Goal: Information Seeking & Learning: Learn about a topic

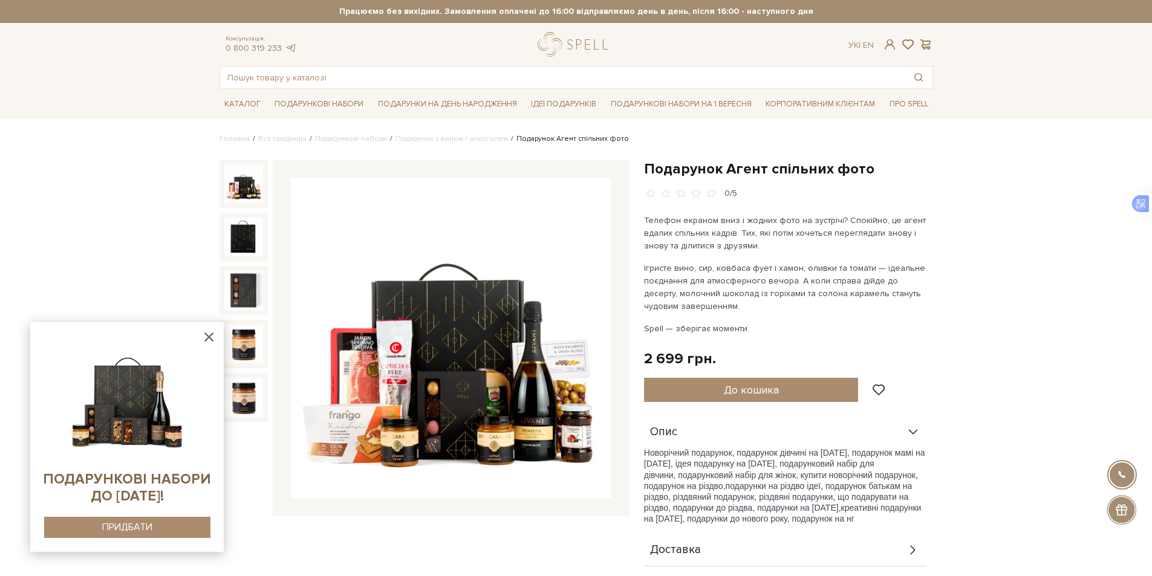
click at [536, 433] on img at bounding box center [451, 338] width 321 height 321
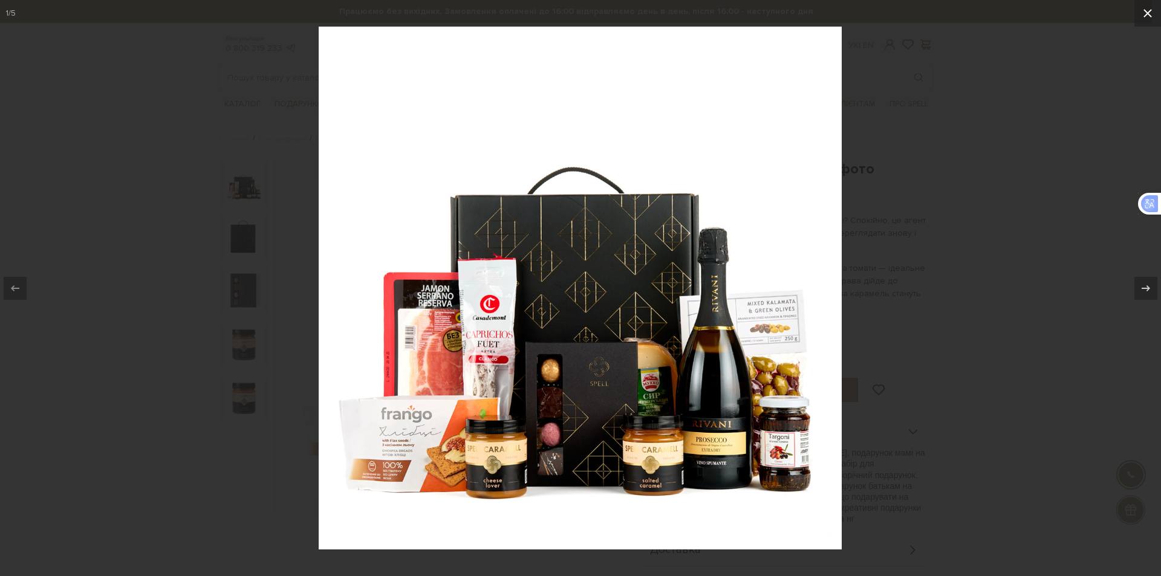
click at [1150, 14] on icon at bounding box center [1148, 13] width 15 height 15
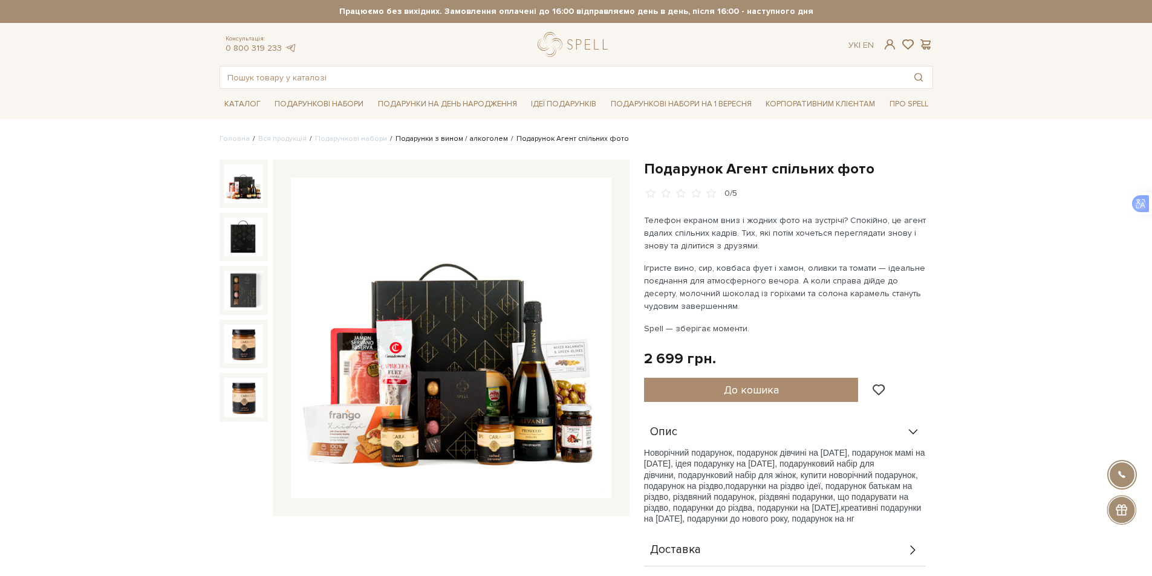
click at [472, 138] on link "Подарунки з вином / алкоголем" at bounding box center [451, 138] width 112 height 9
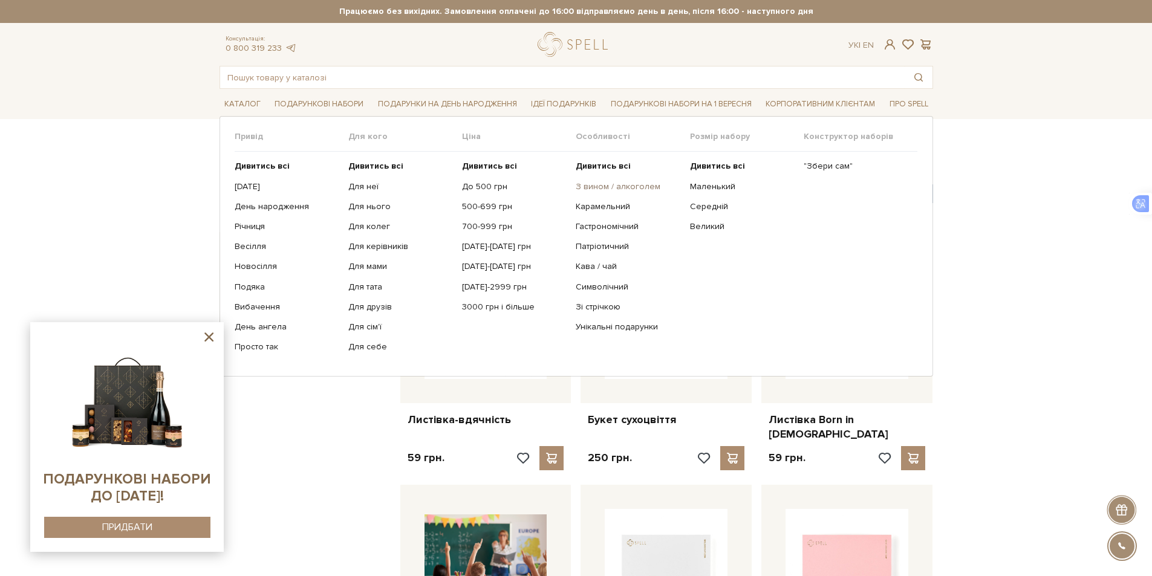
click at [619, 186] on link "З вином / алкоголем" at bounding box center [628, 186] width 105 height 11
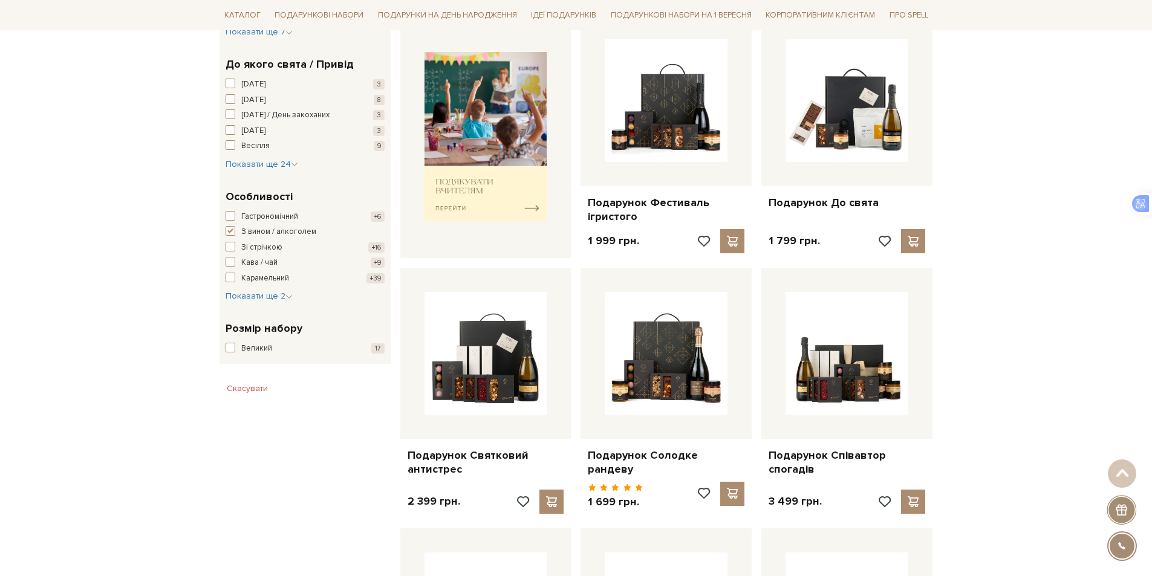
scroll to position [544, 0]
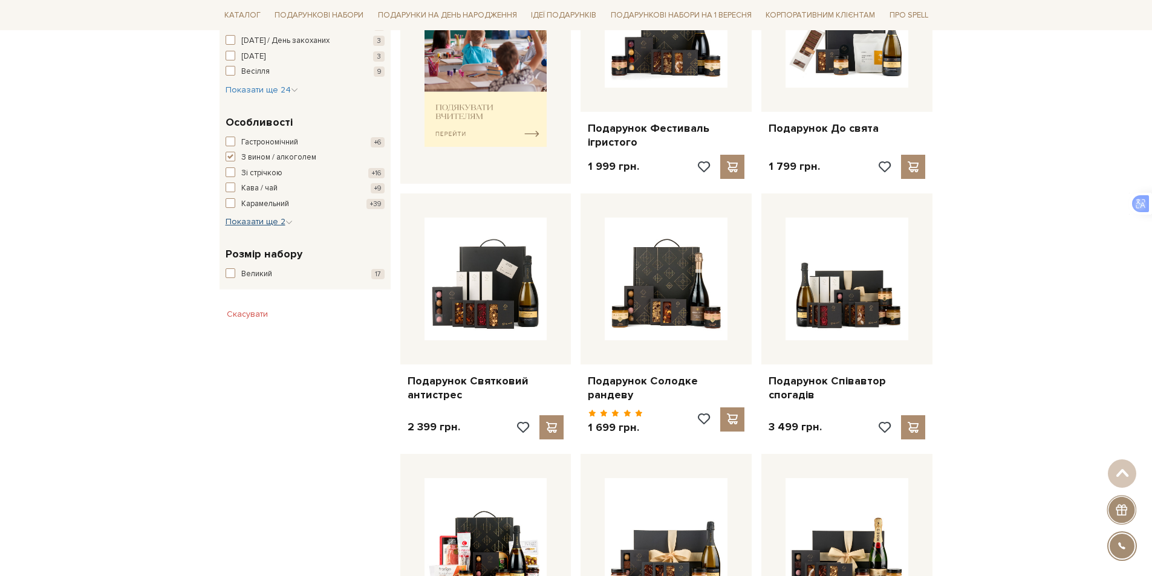
click at [288, 223] on icon "button" at bounding box center [288, 222] width 7 height 7
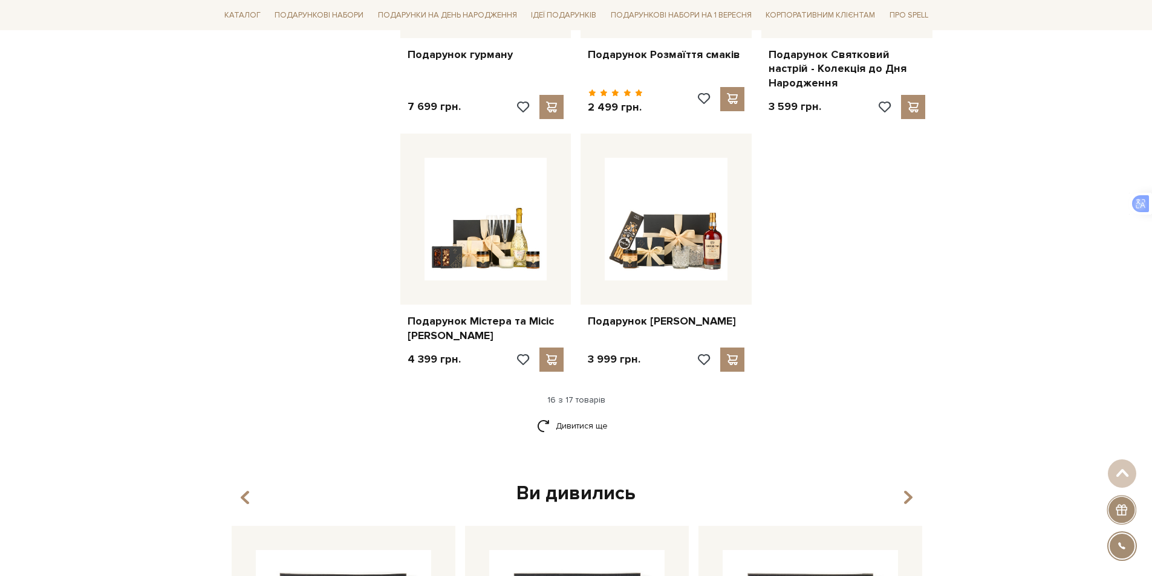
scroll to position [1391, 0]
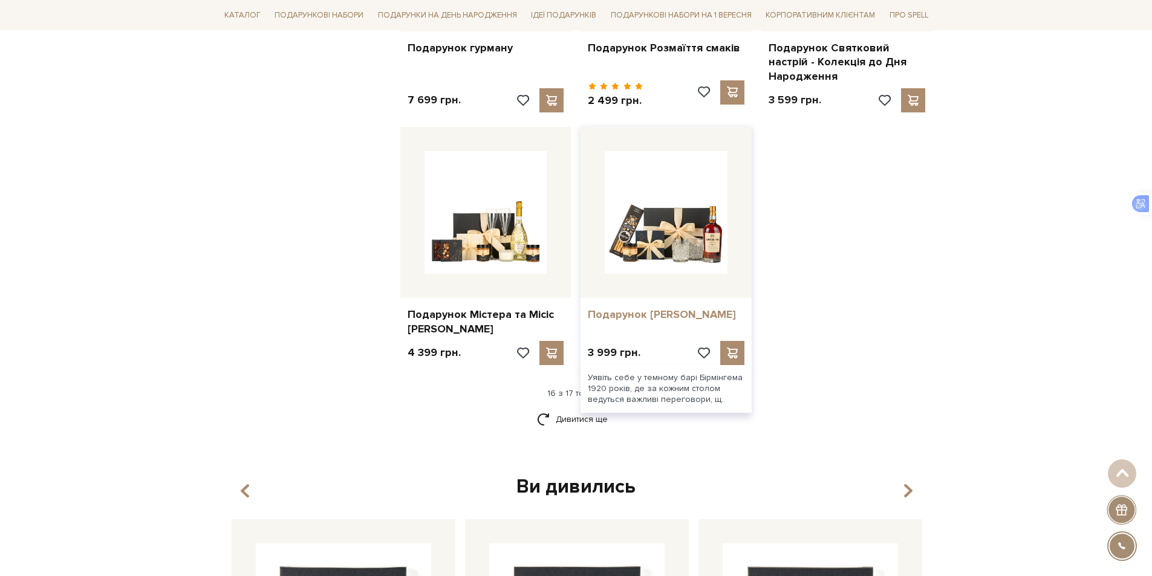
click at [660, 308] on link "Подарунок [PERSON_NAME]" at bounding box center [666, 315] width 157 height 14
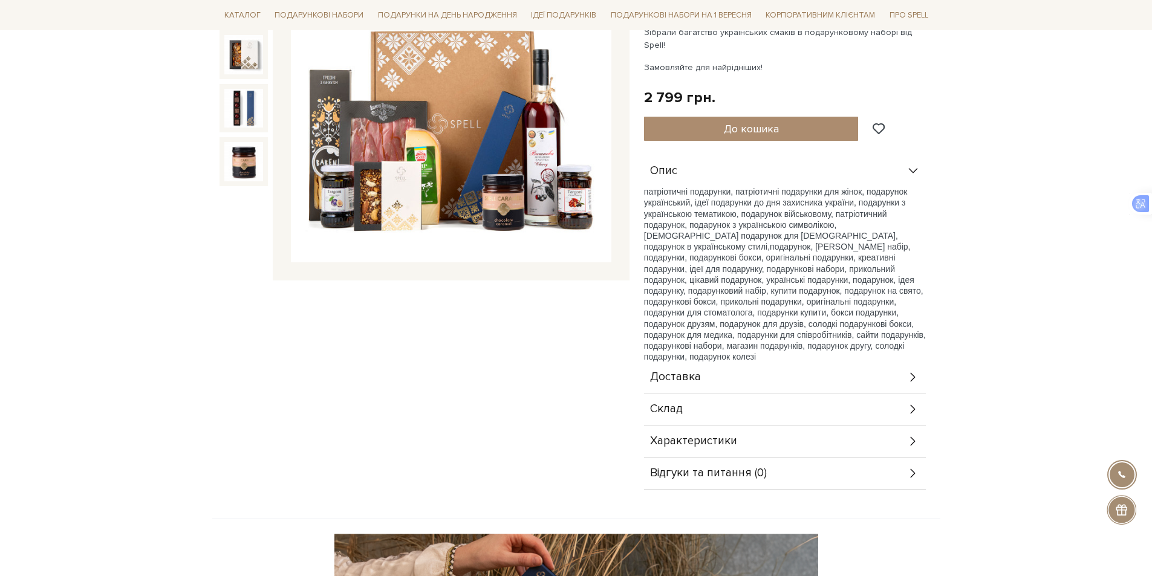
scroll to position [423, 0]
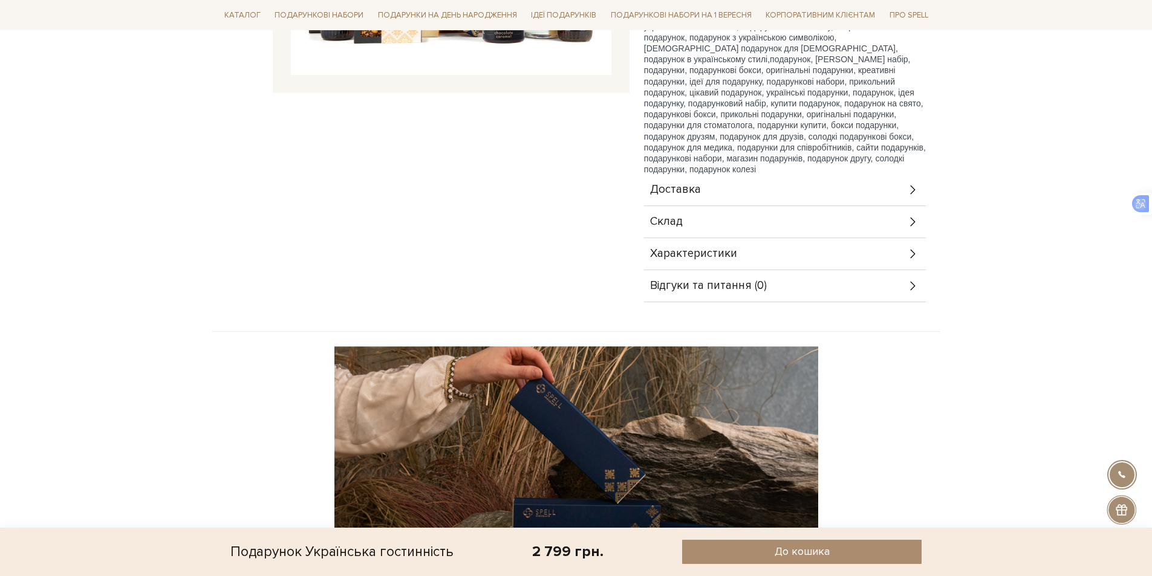
click at [887, 241] on div "Характеристики" at bounding box center [785, 253] width 282 height 31
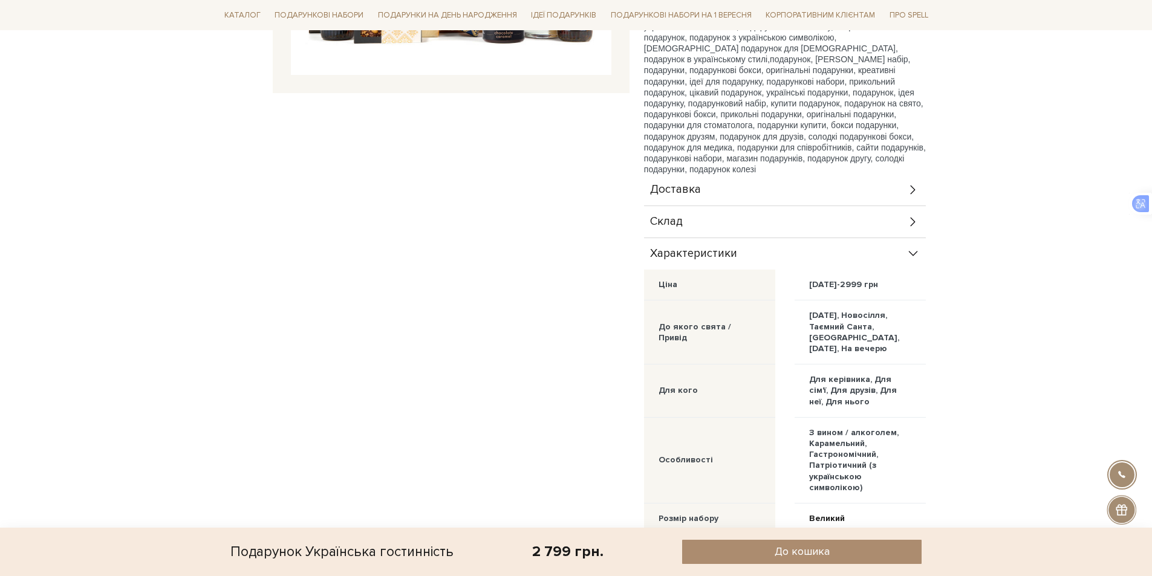
click at [892, 238] on div "Характеристики" at bounding box center [785, 253] width 282 height 31
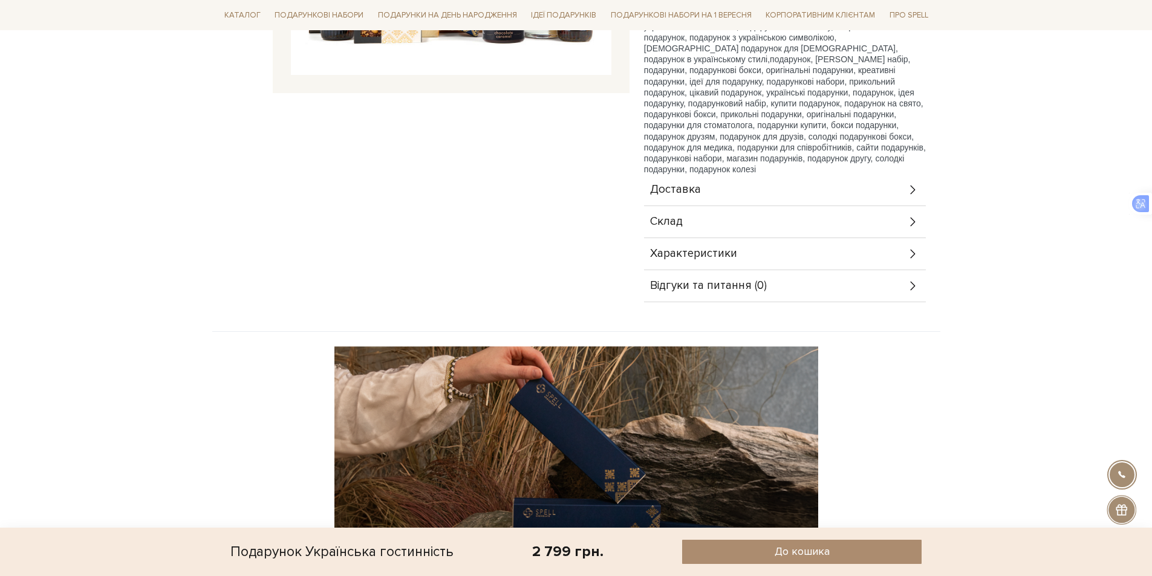
click at [913, 215] on icon at bounding box center [912, 221] width 13 height 13
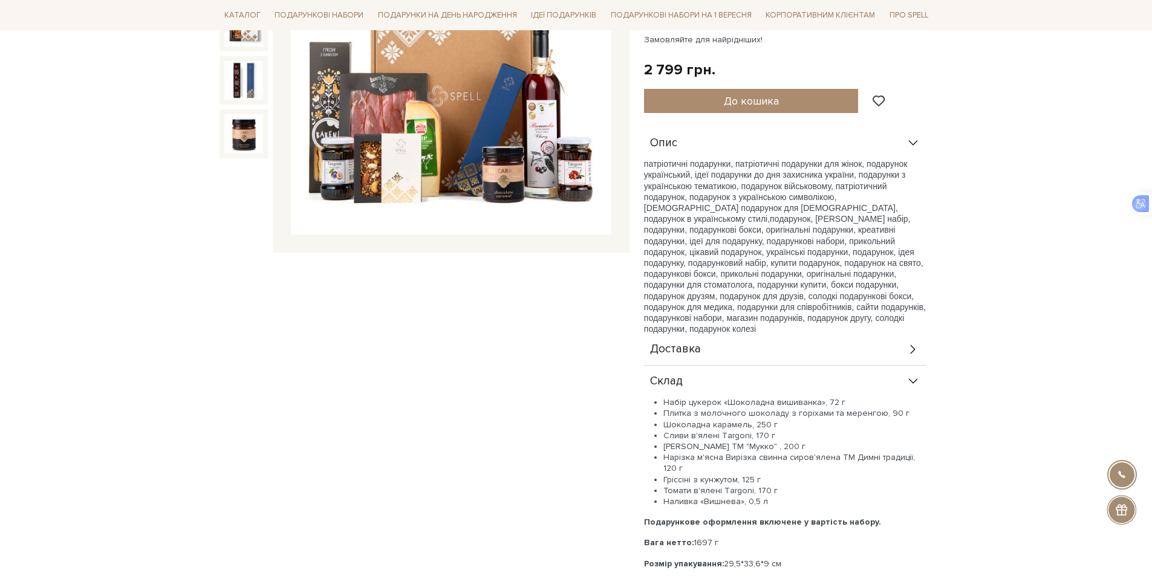
scroll to position [0, 0]
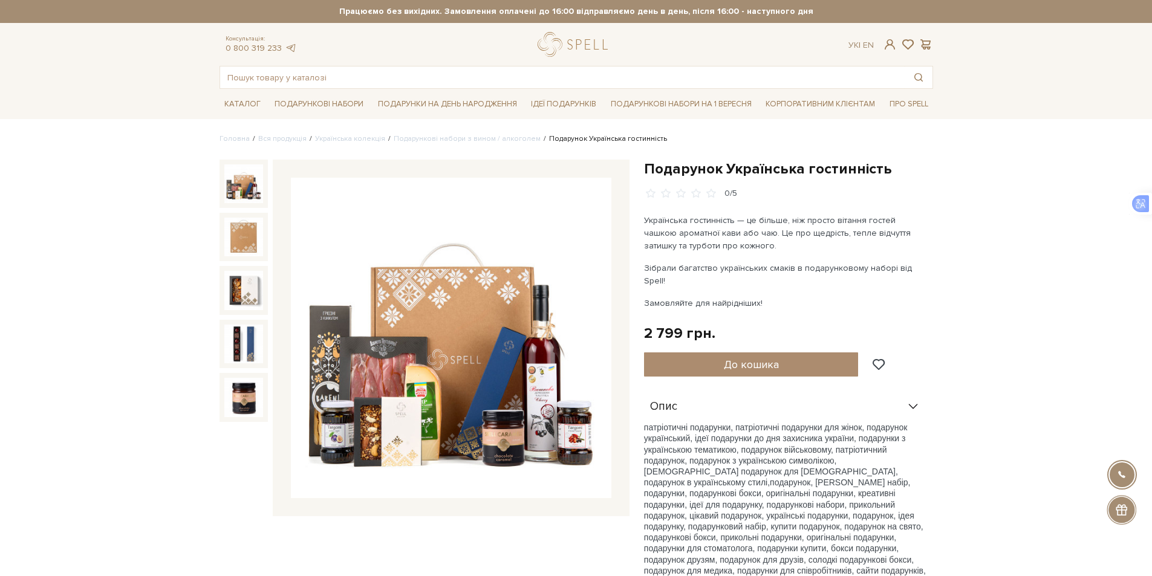
click at [525, 358] on img at bounding box center [451, 338] width 321 height 321
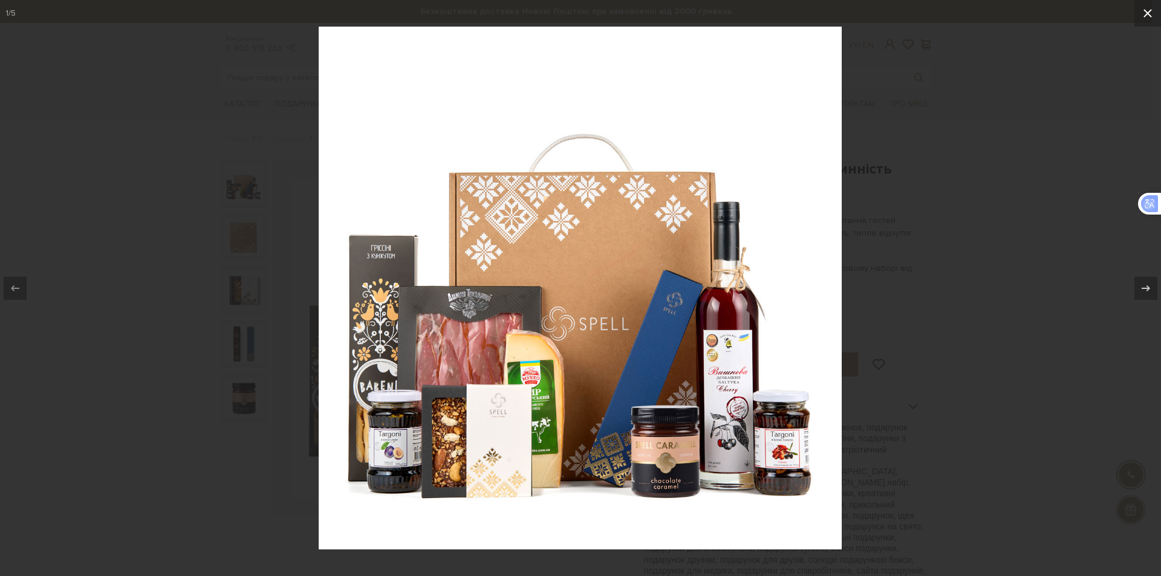
click at [1151, 10] on icon at bounding box center [1148, 13] width 8 height 8
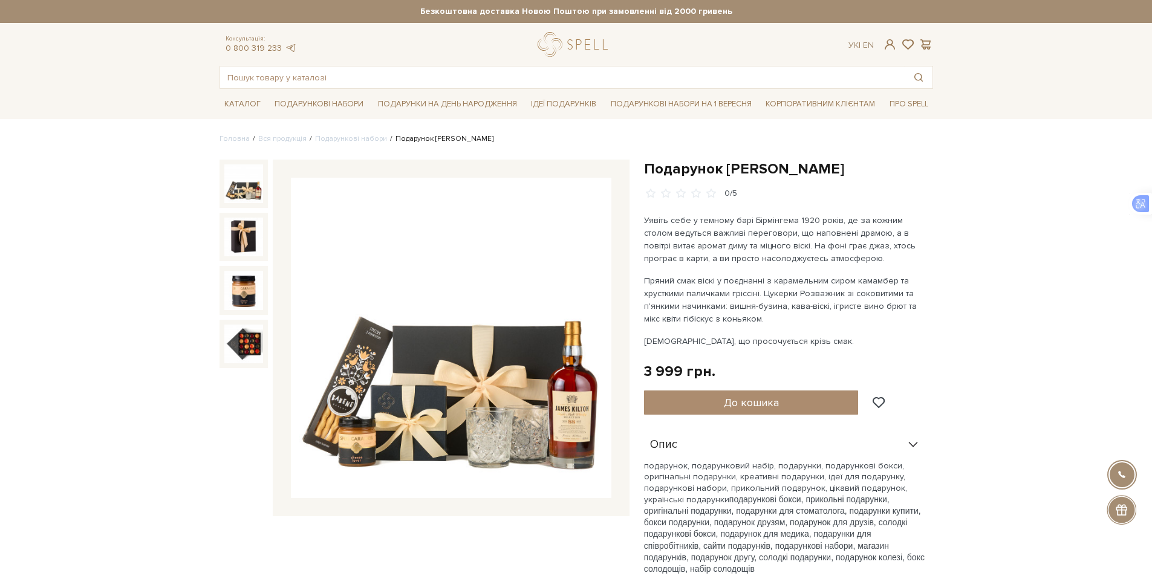
click at [111, 100] on div "Каталог Всі солодощі Дивитись всі" at bounding box center [576, 104] width 1152 height 30
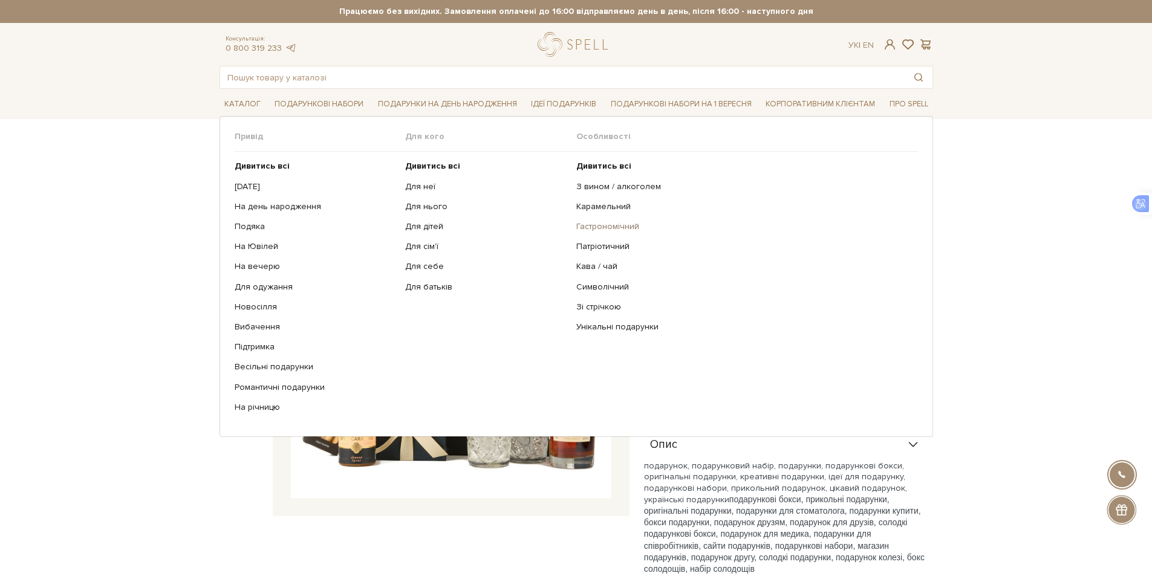
click at [599, 228] on link "Гастрономічний" at bounding box center [742, 226] width 333 height 11
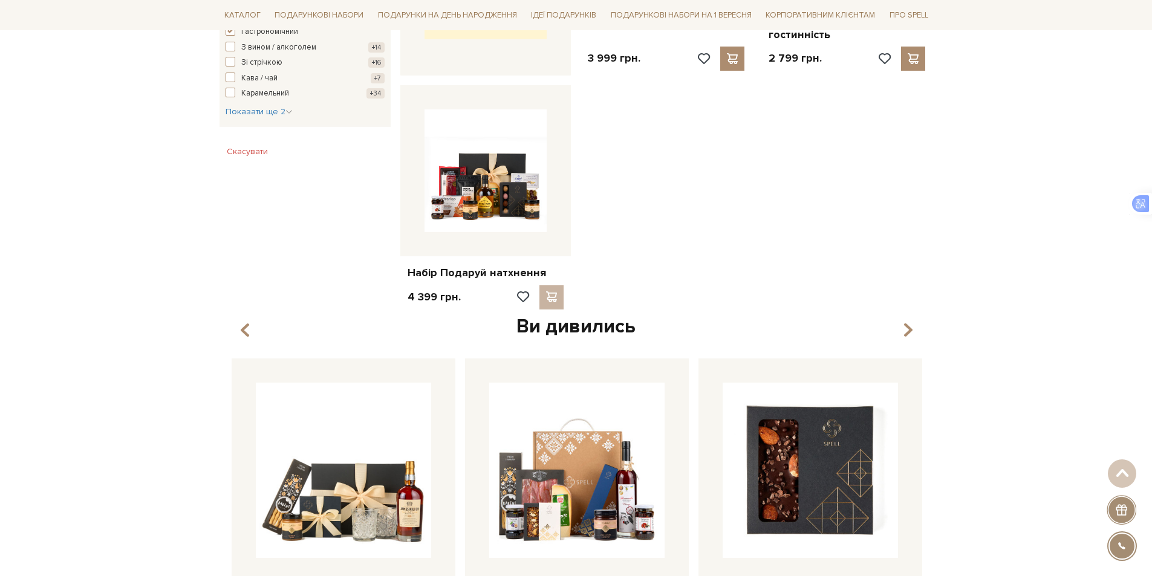
scroll to position [665, 0]
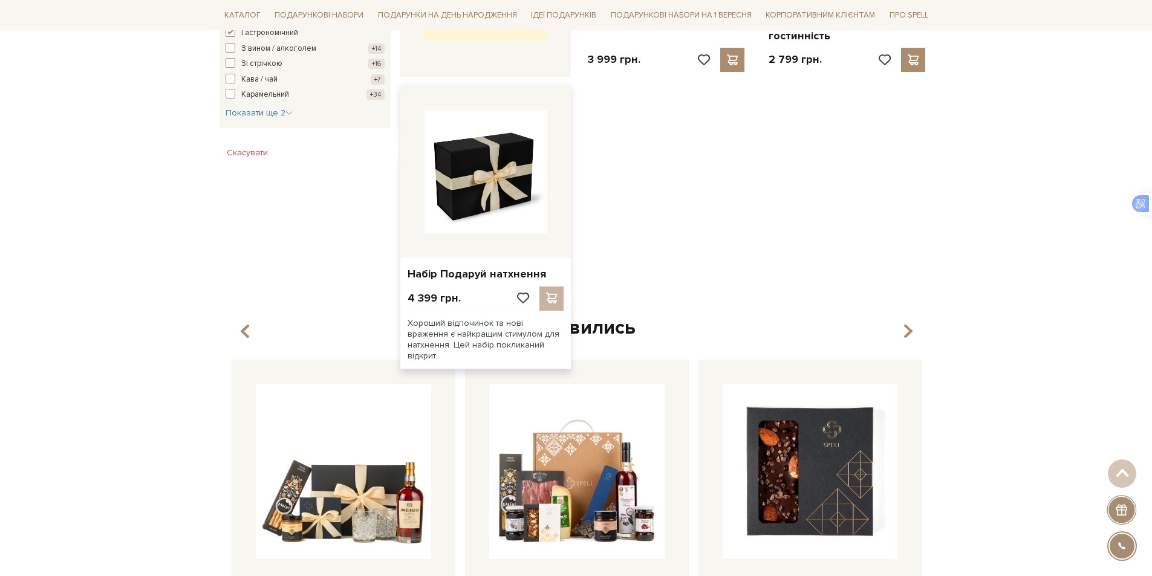
click at [432, 212] on img at bounding box center [486, 172] width 123 height 123
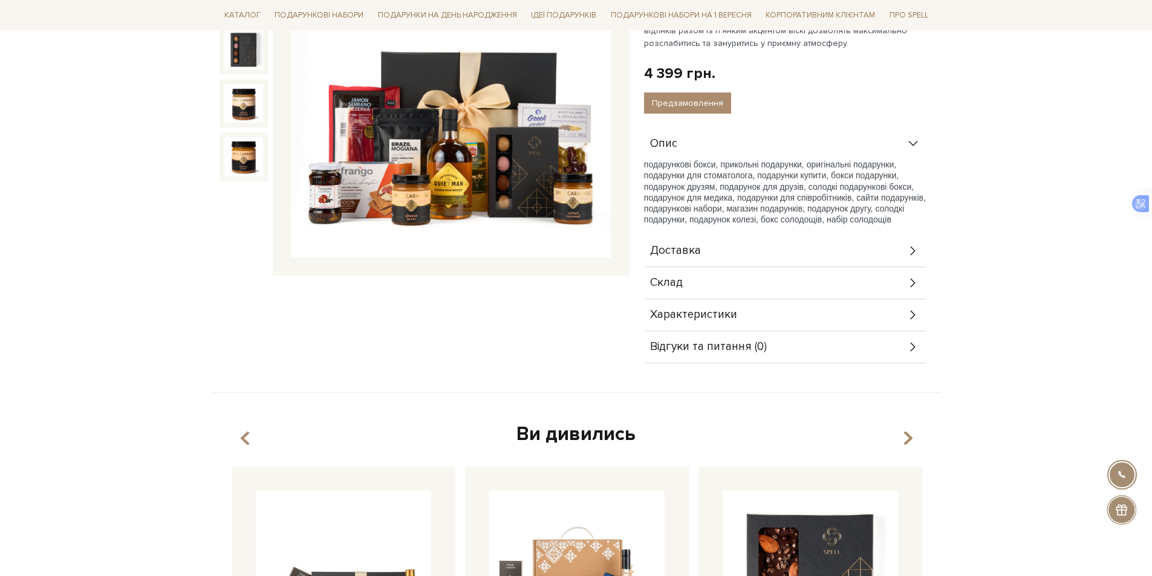
scroll to position [242, 0]
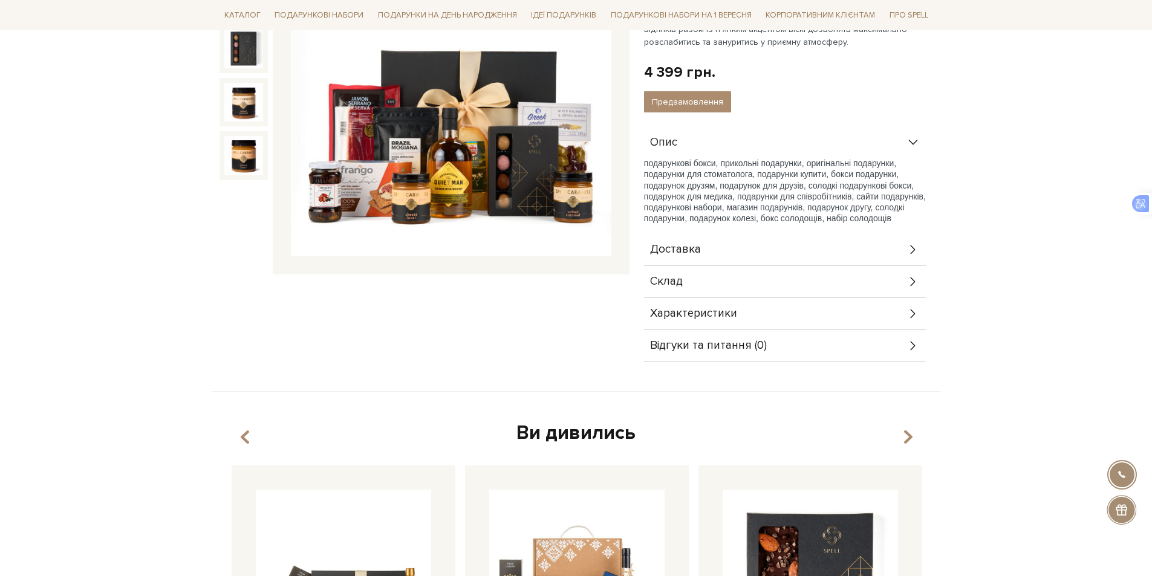
click at [913, 282] on icon at bounding box center [912, 281] width 13 height 13
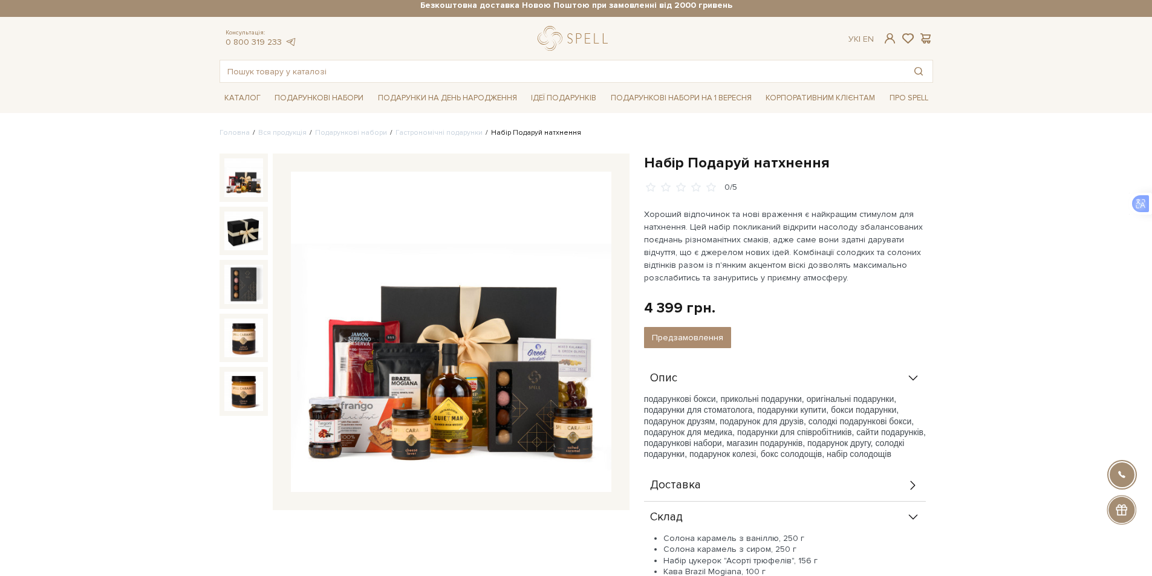
scroll to position [0, 0]
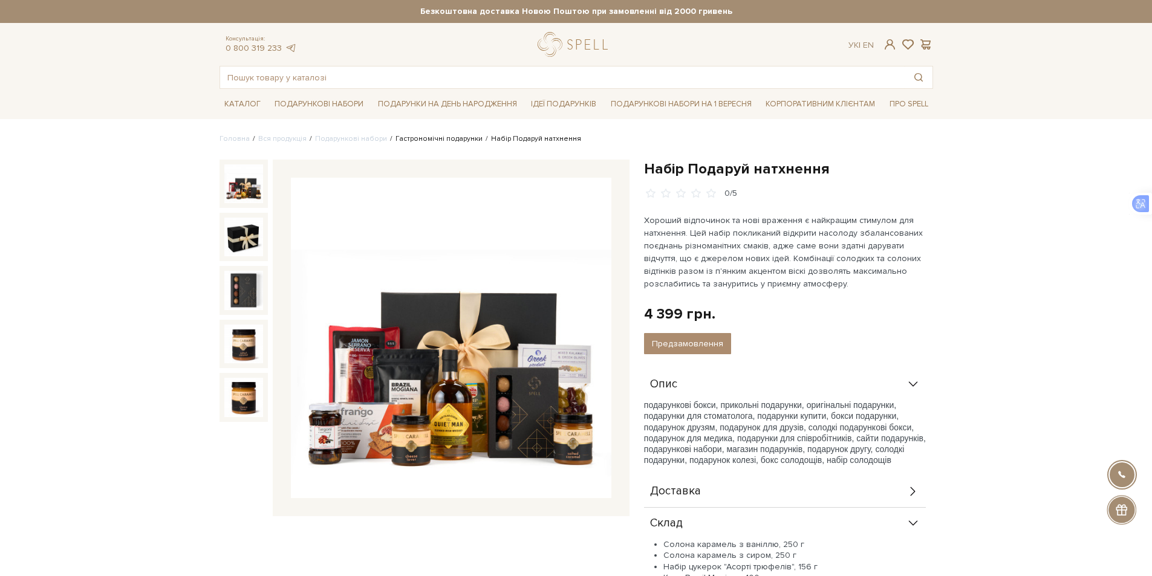
click at [425, 138] on link "Гастрономічні подарунки" at bounding box center [438, 138] width 87 height 9
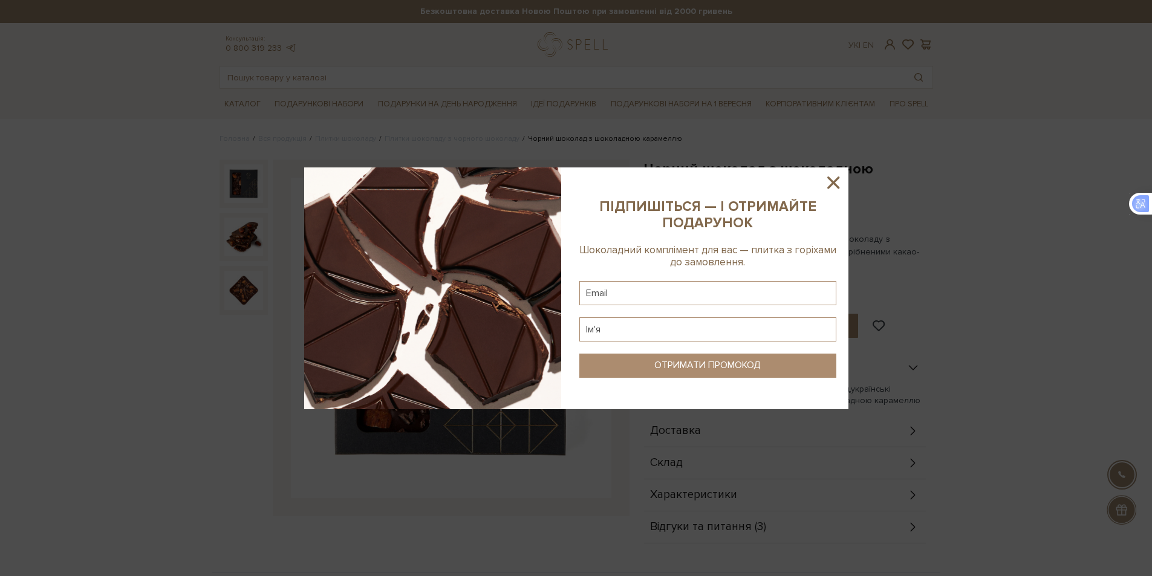
click at [830, 181] on icon at bounding box center [833, 182] width 21 height 21
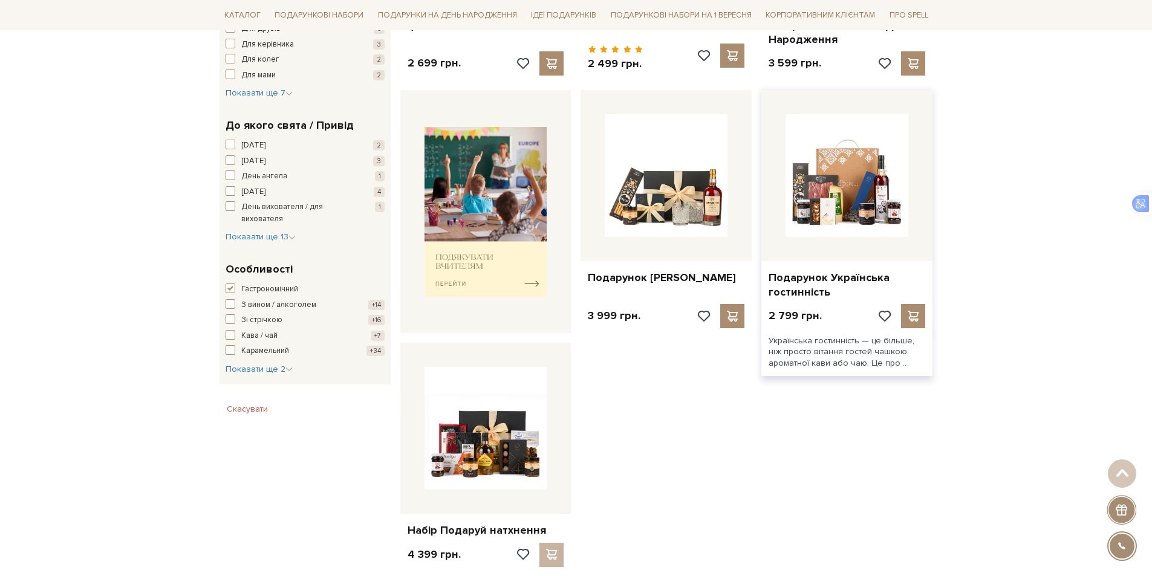
scroll to position [423, 0]
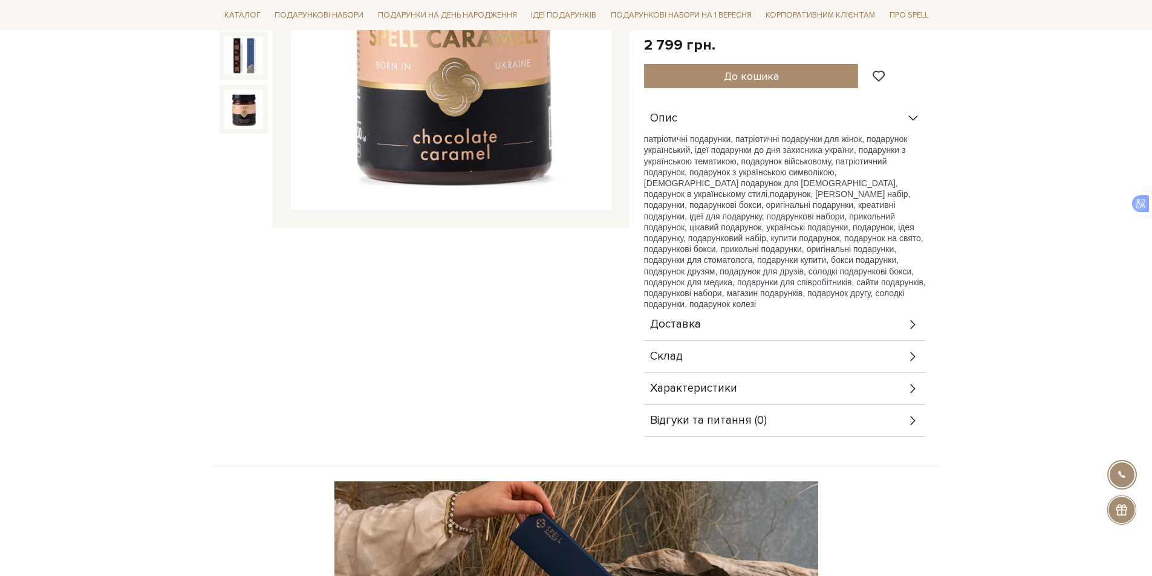
scroll to position [302, 0]
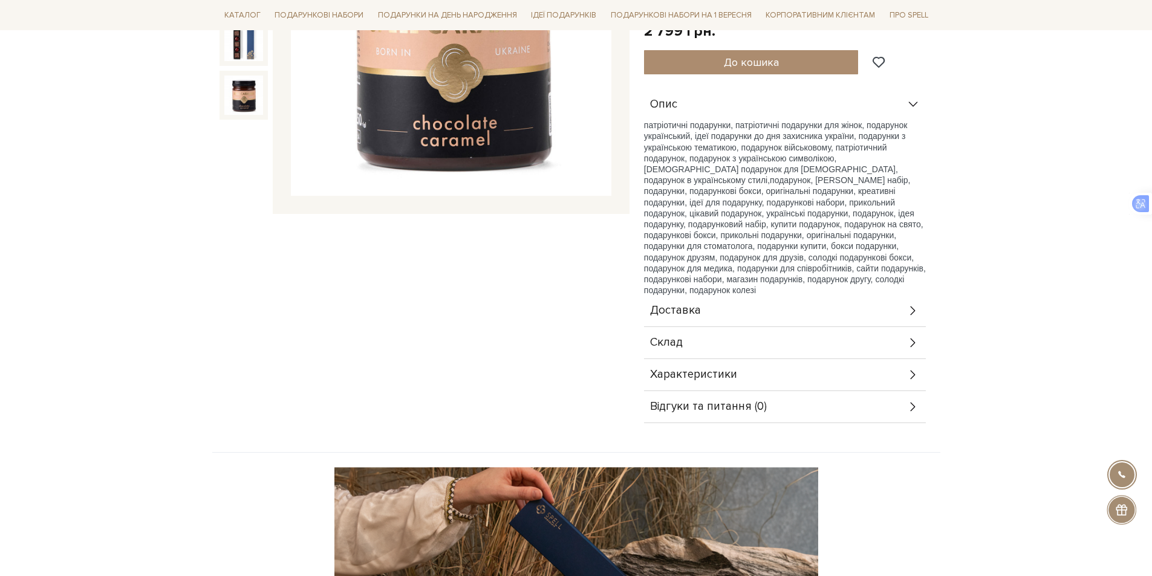
click at [914, 336] on icon at bounding box center [912, 342] width 13 height 13
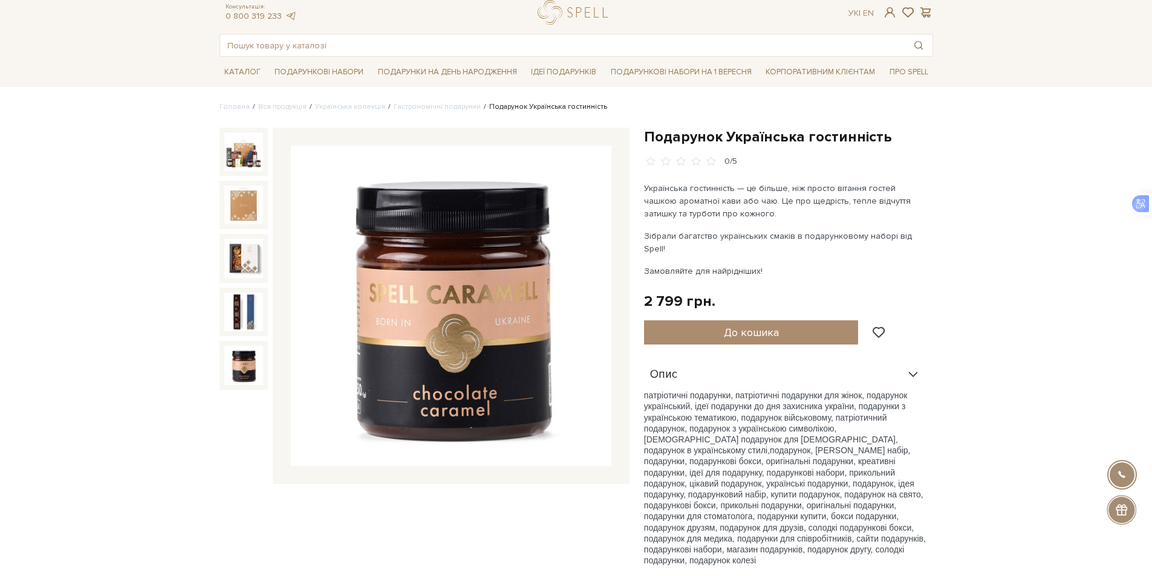
scroll to position [0, 0]
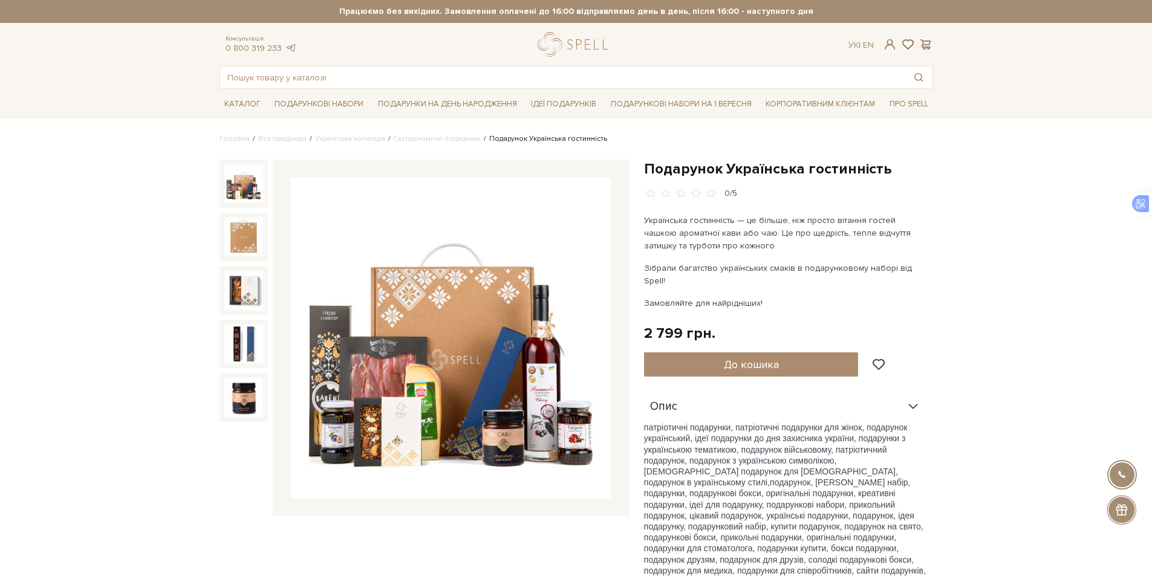
click at [524, 348] on img at bounding box center [451, 338] width 321 height 321
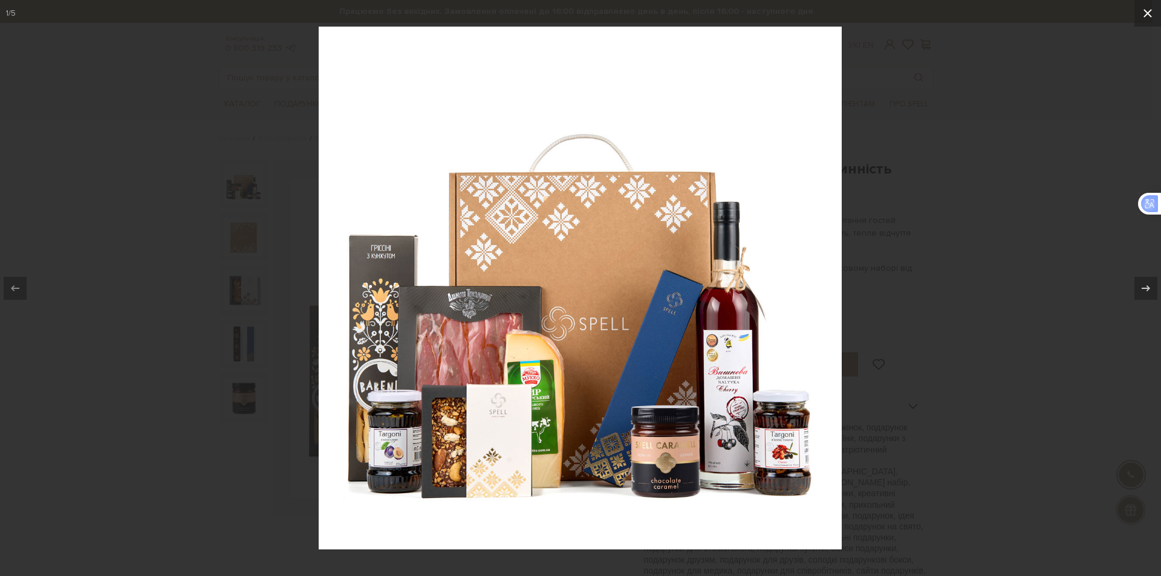
click at [1147, 13] on div "1 / 5" at bounding box center [580, 288] width 1161 height 576
click at [1146, 15] on icon at bounding box center [1148, 13] width 8 height 8
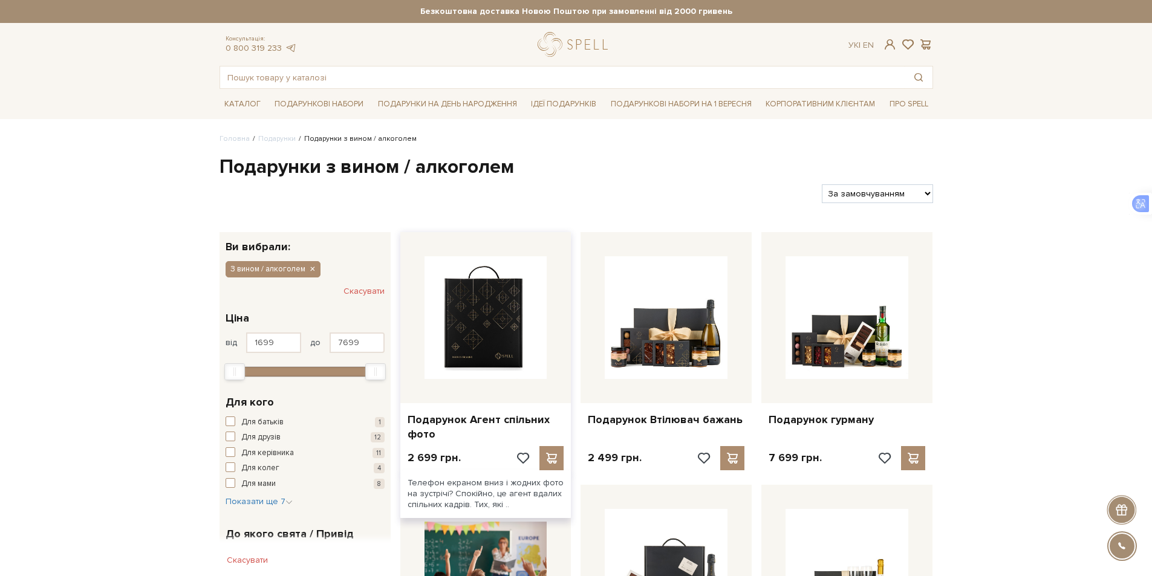
click at [504, 360] on img at bounding box center [486, 317] width 123 height 123
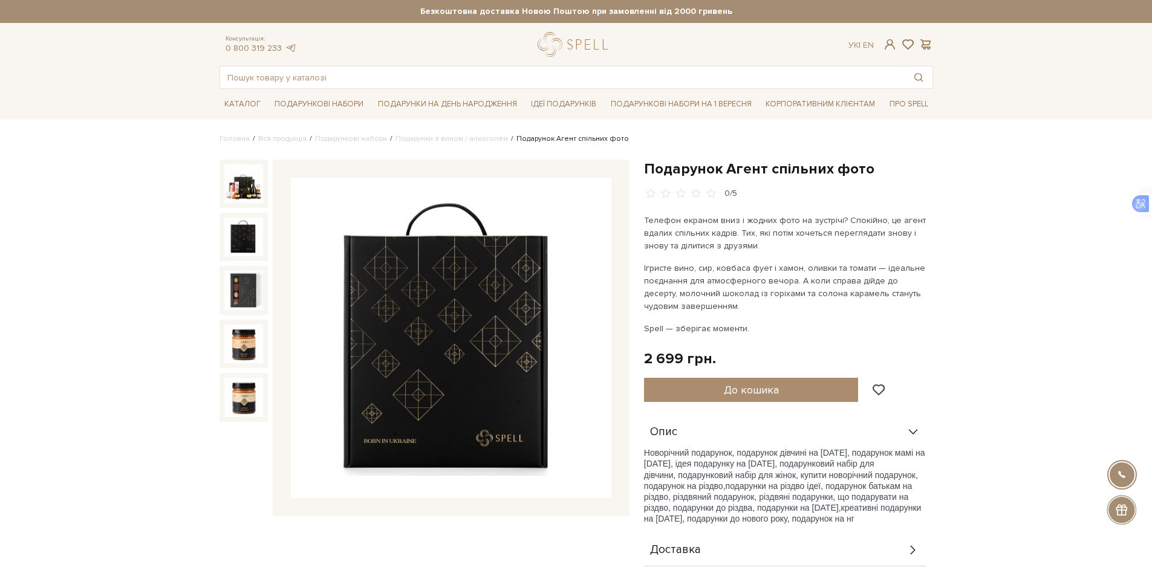
click at [236, 178] on img at bounding box center [243, 183] width 39 height 39
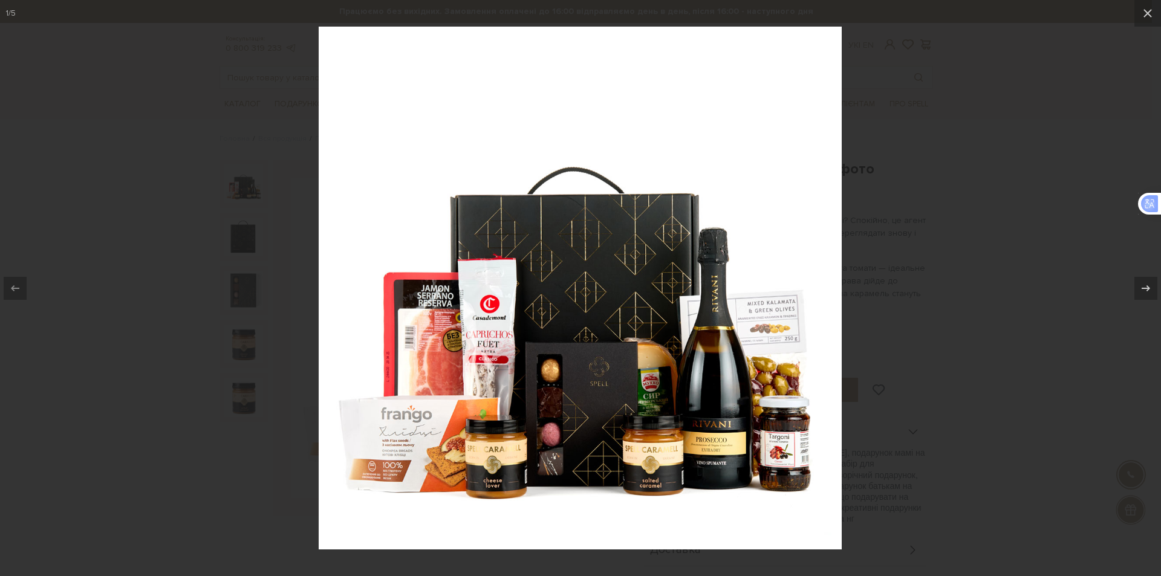
click at [132, 123] on div at bounding box center [580, 288] width 1161 height 576
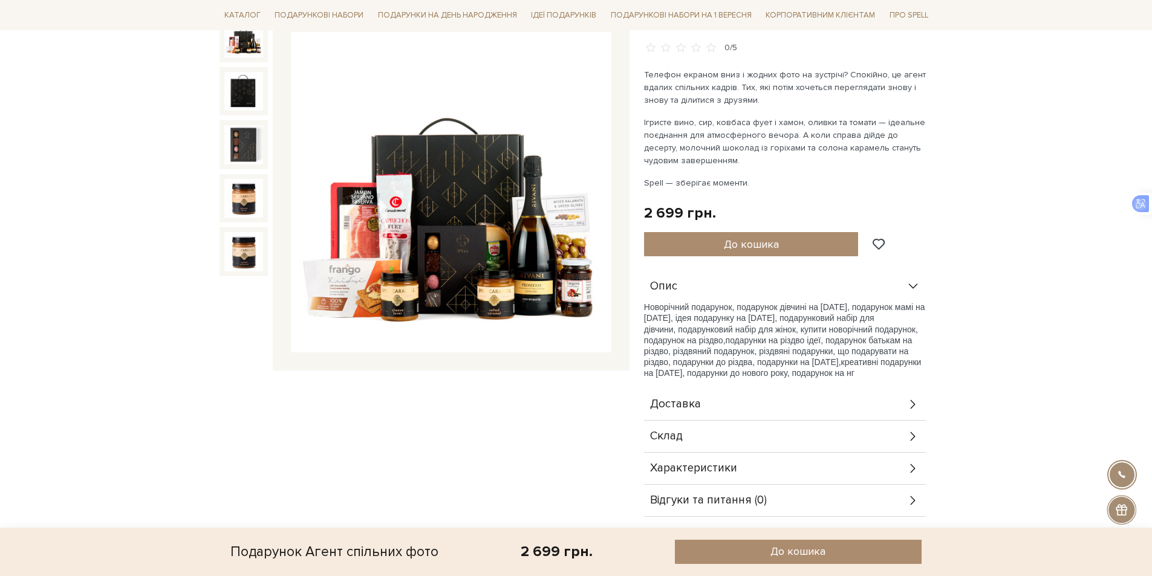
scroll to position [423, 0]
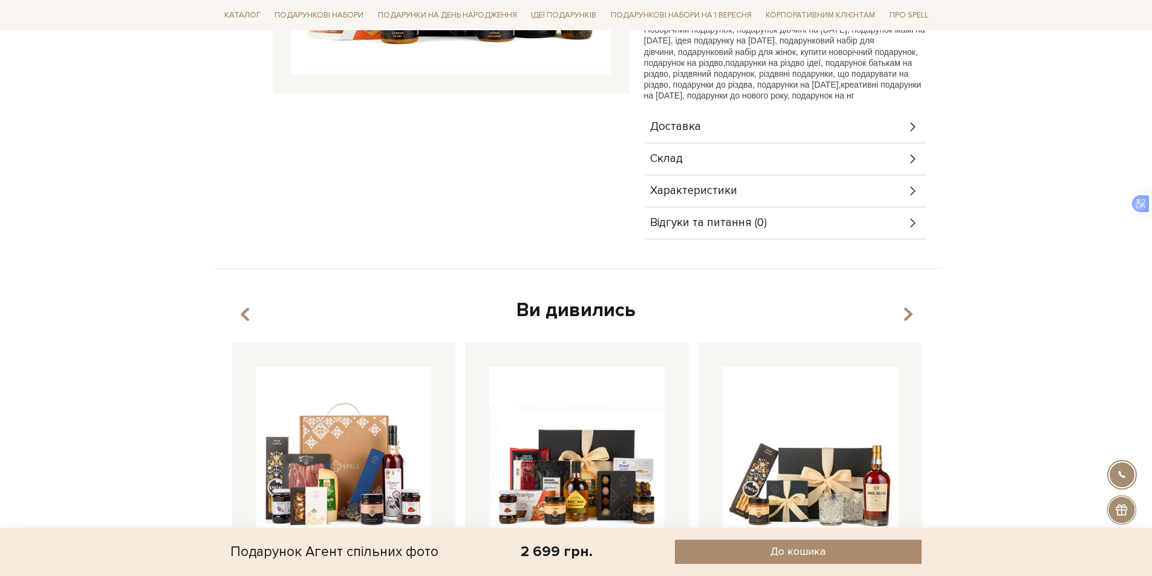
click at [917, 155] on icon at bounding box center [912, 158] width 13 height 13
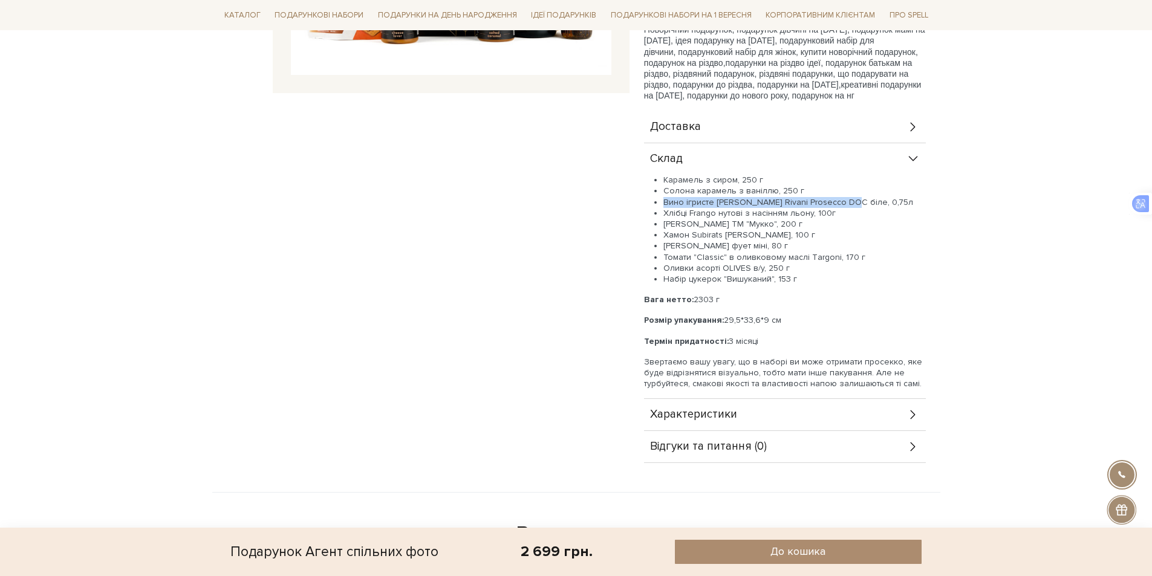
drag, startPoint x: 662, startPoint y: 201, endPoint x: 844, endPoint y: 205, distance: 182.1
click at [844, 205] on ul "Карамель з сиром, 250 г Солона карамель з ваніллю, 250 г Вино ігристе [PERSON_N…" at bounding box center [785, 230] width 282 height 110
copy li "Вино ігристе [PERSON_NAME] Rivani Prosecco DOC біле,"
